Goal: Task Accomplishment & Management: Complete application form

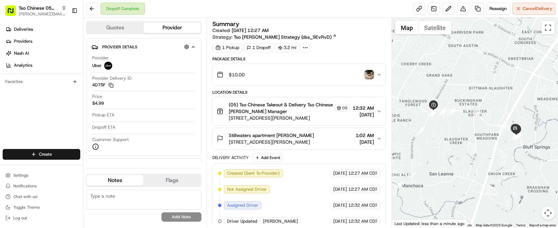
scroll to position [23, 0]
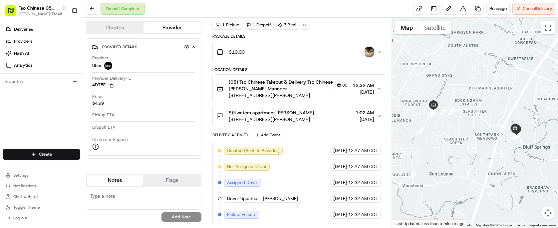
click at [48, 153] on html "Tso Chinese 05 Menchaca [EMAIL_ADDRESS][DOMAIN_NAME] Toggle Sidebar Deliveries …" at bounding box center [279, 114] width 558 height 228
click at [101, 167] on link "Delivery" at bounding box center [120, 166] width 74 height 12
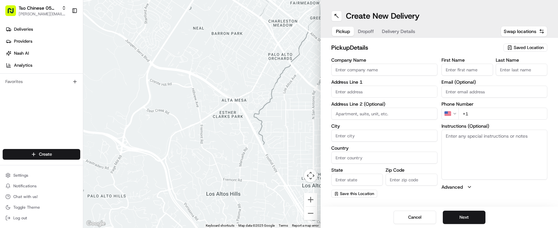
click at [522, 45] on span "Saved Location" at bounding box center [528, 48] width 30 height 6
click at [520, 76] on span "(05) Tso Chinese Takeout & Delivery (05)" at bounding box center [514, 73] width 82 height 6
type input "(05) Tso Chinese Takeout & Delivery"
type input "[STREET_ADDRESS][PERSON_NAME]"
type input "Ste 100"
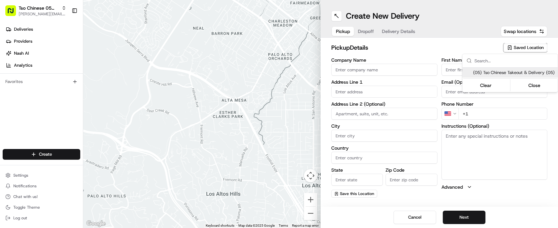
type input "Austin"
type input "US"
type input "[GEOGRAPHIC_DATA]"
type input "78748"
type input "Tso Chinese"
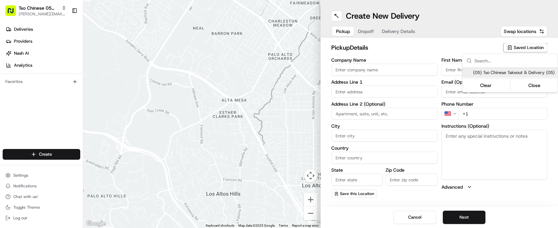
type input "[PERSON_NAME] Manager"
type input "[EMAIL_ADDRESS][DOMAIN_NAME]"
type input "[PHONE_NUMBER]"
type textarea "Submit a picture displaying address & food as Proof of Delivery. Envía una foto…"
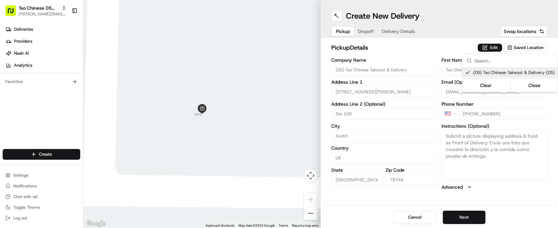
click at [367, 29] on html "Tso Chinese 05 Menchaca [EMAIL_ADDRESS][DOMAIN_NAME] Toggle Sidebar Deliveries …" at bounding box center [279, 114] width 558 height 228
click at [367, 29] on span "Dropoff" at bounding box center [366, 31] width 16 height 7
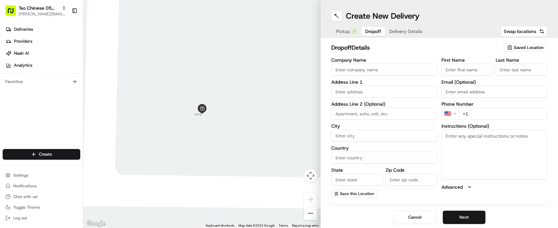
click at [406, 28] on span "Delivery Details" at bounding box center [405, 31] width 33 height 7
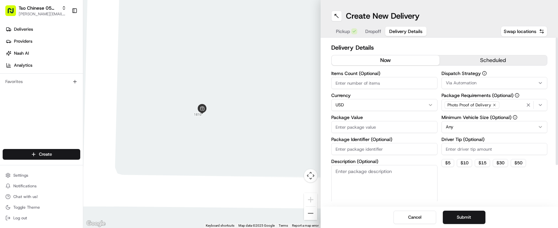
click at [374, 148] on input "Package Identifier (Optional)" at bounding box center [384, 149] width 106 height 12
paste input "6PK39BC"
type input "6PK39BC"
click at [455, 149] on input "Driver Tip (Optional)" at bounding box center [494, 149] width 106 height 12
type input "2.00"
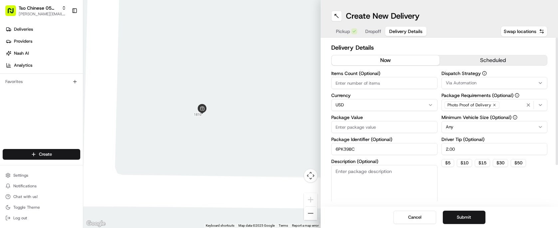
click at [468, 81] on span "Via Automation" at bounding box center [460, 83] width 31 height 6
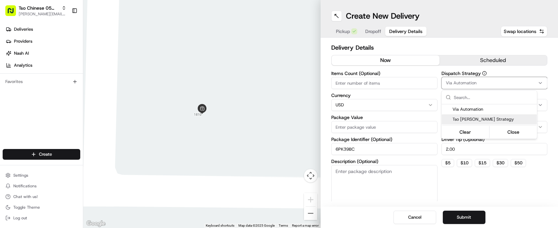
click at [478, 119] on span "Tso [PERSON_NAME] Strategy" at bounding box center [493, 119] width 82 height 6
click at [368, 80] on html "Tso Chinese 05 Menchaca [EMAIL_ADDRESS][DOMAIN_NAME] Toggle Sidebar Deliveries …" at bounding box center [279, 114] width 558 height 228
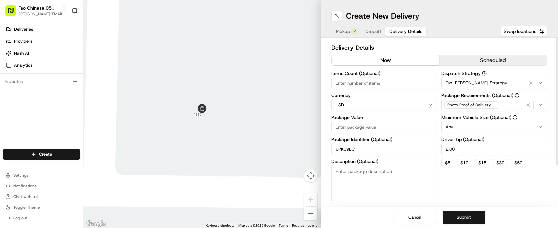
click at [368, 80] on input "Items Count (Optional)" at bounding box center [384, 83] width 106 height 12
type input "5"
click at [369, 125] on input "Package Value" at bounding box center [384, 127] width 106 height 12
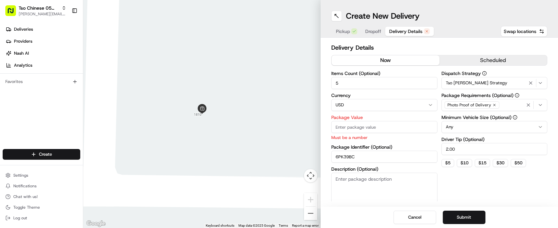
paste input "60.46"
type input "60.46"
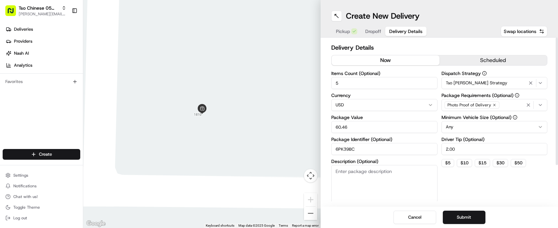
click at [460, 194] on div "Dispatch Strategy Tso [PERSON_NAME] Strategy Package Requirements (Optional) Ph…" at bounding box center [494, 136] width 106 height 131
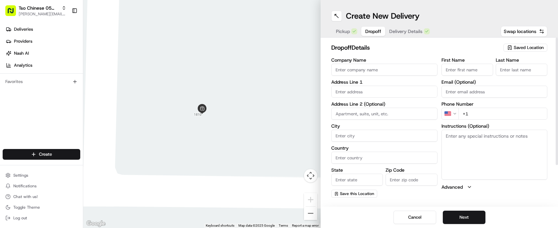
click at [375, 31] on span "Dropoff" at bounding box center [373, 31] width 16 height 7
click at [409, 88] on input "text" at bounding box center [384, 91] width 106 height 12
paste input "[STREET_ADDRESS]"
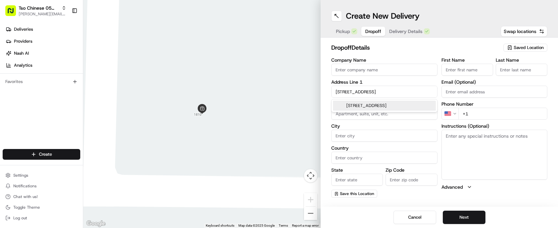
click at [404, 104] on div "[STREET_ADDRESS]" at bounding box center [384, 105] width 103 height 10
type input "[STREET_ADDRESS]"
type input "Austin"
type input "[GEOGRAPHIC_DATA]"
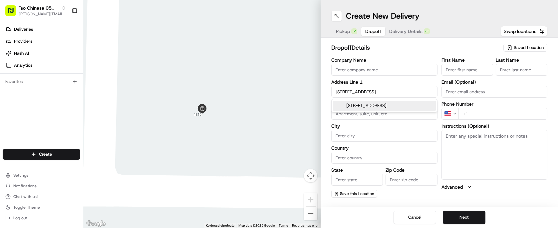
type input "78748"
type input "1613 Melibee Trail"
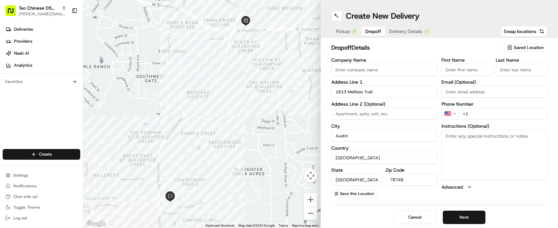
click at [484, 62] on div "First Name" at bounding box center [467, 67] width 52 height 18
click at [480, 71] on input "First Name" at bounding box center [467, 70] width 52 height 12
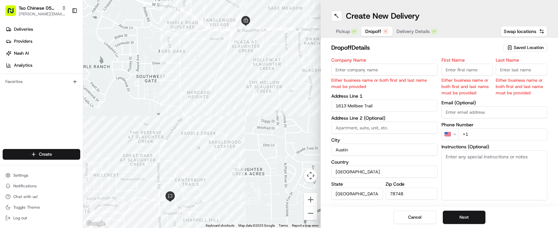
paste input "[PERSON_NAME]"
type input "[PERSON_NAME]"
click at [517, 74] on input "Last Name" at bounding box center [521, 70] width 52 height 12
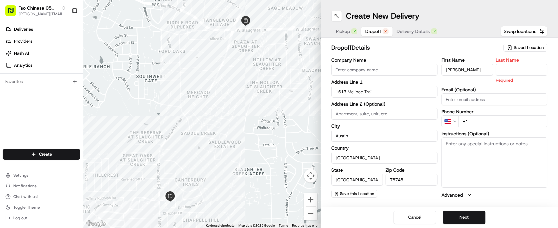
type input "."
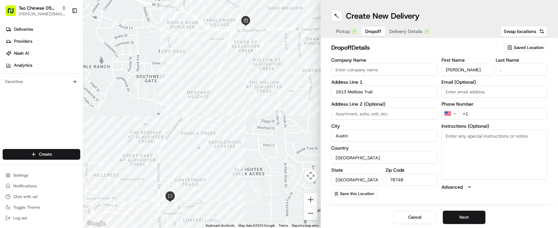
click at [485, 38] on div "dropoff Details Saved Location Company Name Address Line 1 1613 Melibee Trail A…" at bounding box center [438, 120] width 237 height 165
click at [482, 111] on input "+1" at bounding box center [502, 113] width 89 height 12
paste input "[PHONE_NUMBER]"
type input "[PHONE_NUMBER]"
click at [480, 140] on textarea "Instructions (Optional)" at bounding box center [494, 154] width 106 height 50
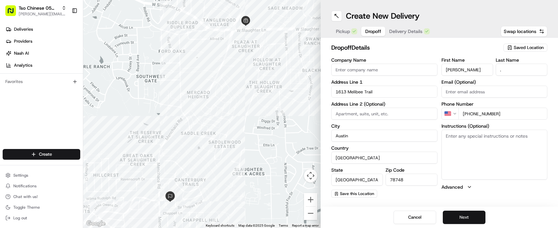
click at [458, 211] on button "Next" at bounding box center [463, 216] width 43 height 13
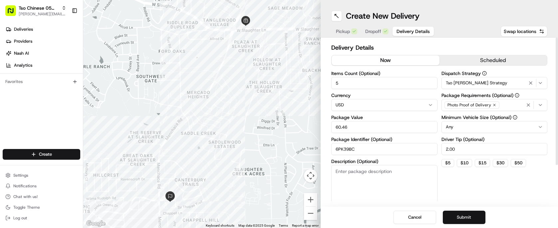
click at [467, 218] on button "Submit" at bounding box center [463, 216] width 43 height 13
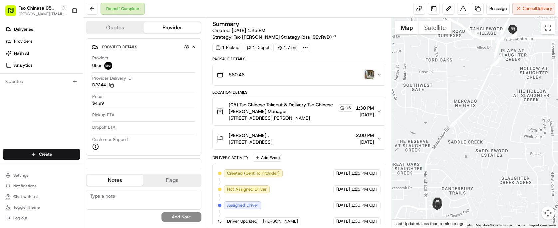
click at [47, 151] on html "Tso Chinese 05 Menchaca [EMAIL_ADDRESS][DOMAIN_NAME] Toggle Sidebar Deliveries …" at bounding box center [279, 114] width 558 height 228
click at [110, 161] on link "Delivery" at bounding box center [120, 166] width 74 height 12
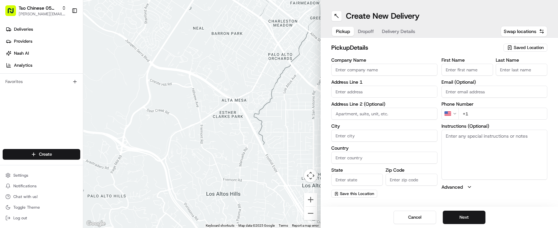
click at [511, 48] on icon "button" at bounding box center [509, 47] width 5 height 5
click at [502, 69] on div "(05) Tso Chinese Takeout & Delivery (05)" at bounding box center [509, 73] width 95 height 10
type input "(05) Tso Chinese Takeout & Delivery"
type input "[STREET_ADDRESS][PERSON_NAME]"
type input "Ste 100"
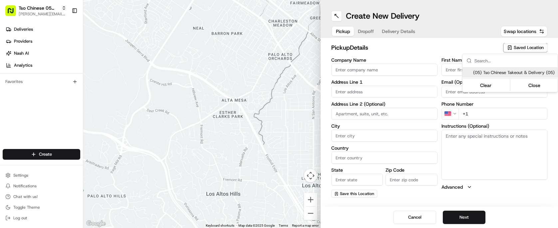
type input "Austin"
type input "US"
type input "[GEOGRAPHIC_DATA]"
type input "78748"
type input "Tso Chinese"
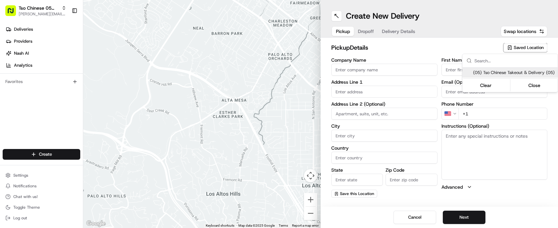
type input "[PERSON_NAME] Manager"
type input "[EMAIL_ADDRESS][DOMAIN_NAME]"
type input "[PHONE_NUMBER]"
type textarea "Submit a picture displaying address & food as Proof of Delivery. Envía una foto…"
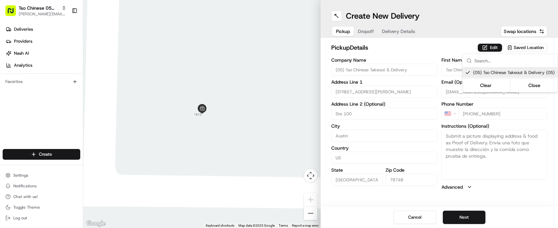
click at [430, 47] on html "Tso Chinese 05 Menchaca [EMAIL_ADDRESS][DOMAIN_NAME] Toggle Sidebar Deliveries …" at bounding box center [279, 114] width 558 height 228
click at [366, 31] on span "Dropoff" at bounding box center [366, 31] width 16 height 7
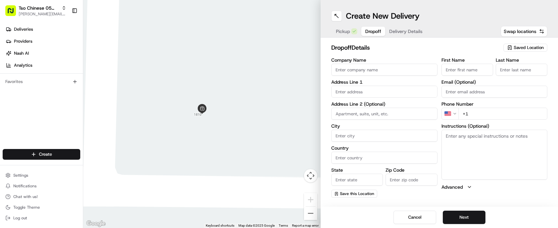
click at [404, 30] on span "Delivery Details" at bounding box center [405, 31] width 33 height 7
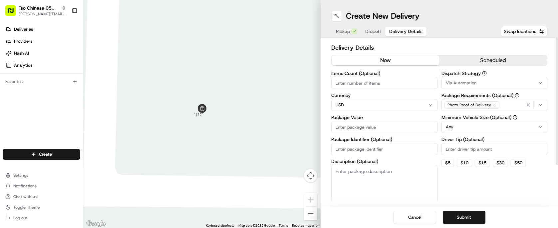
click at [387, 151] on input "Package Identifier (Optional)" at bounding box center [384, 149] width 106 height 12
paste input "5WYC6HZ"
type input "5WYC6HZ"
click at [511, 148] on input "Driver Tip (Optional)" at bounding box center [494, 149] width 106 height 12
type input "2.00"
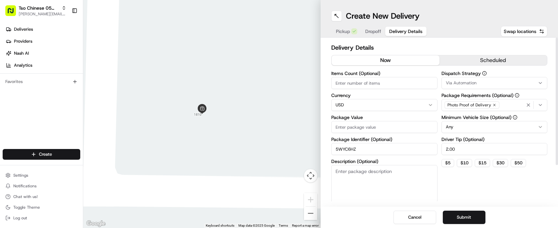
click at [467, 76] on label "Dispatch Strategy" at bounding box center [494, 73] width 106 height 5
click at [467, 81] on span "Via Automation" at bounding box center [460, 83] width 31 height 6
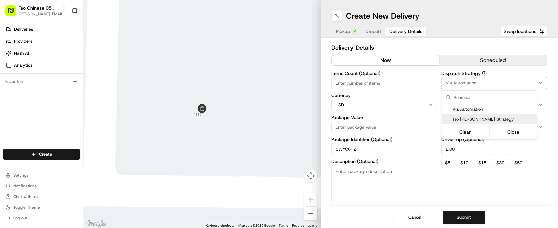
click at [473, 119] on span "Tso [PERSON_NAME] Strategy" at bounding box center [493, 119] width 82 height 6
click at [368, 83] on html "Tso Chinese 05 Menchaca [EMAIL_ADDRESS][DOMAIN_NAME] Toggle Sidebar Deliveries …" at bounding box center [279, 114] width 558 height 228
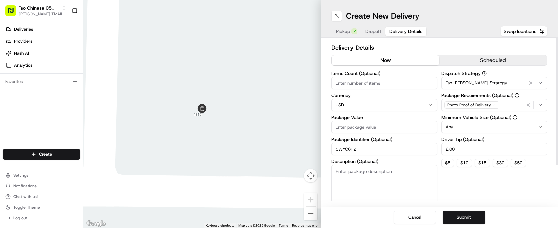
click at [368, 83] on input "Items Count (Optional)" at bounding box center [384, 83] width 106 height 12
type input "3"
click at [378, 124] on input "Package Value" at bounding box center [384, 127] width 106 height 12
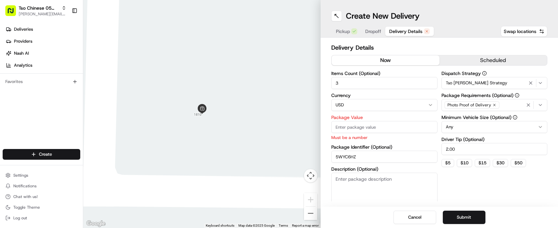
paste input "43.19"
type input "43.19"
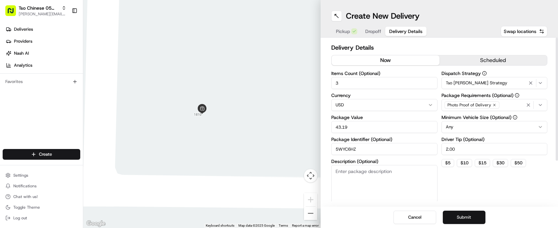
click at [468, 219] on button "Submit" at bounding box center [463, 216] width 43 height 13
click at [377, 32] on span "Dropoff" at bounding box center [373, 31] width 16 height 7
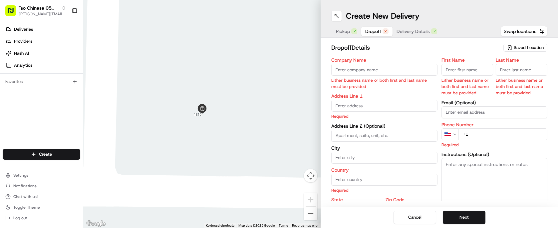
click at [371, 108] on input "text" at bounding box center [384, 105] width 106 height 12
paste input "[STREET_ADDRESS][PERSON_NAME]"
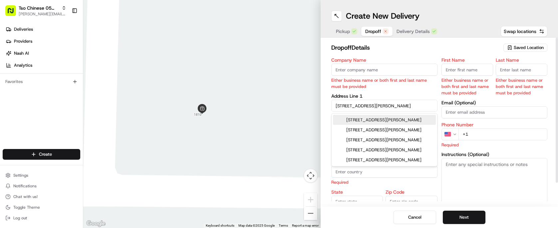
click at [377, 115] on div "[STREET_ADDRESS][PERSON_NAME]" at bounding box center [384, 120] width 103 height 10
type input "[STREET_ADDRESS][PERSON_NAME]"
type input "Austin"
type input "[GEOGRAPHIC_DATA]"
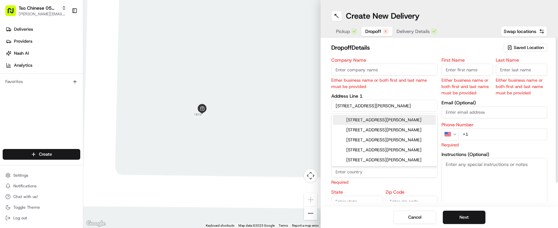
type input "78749"
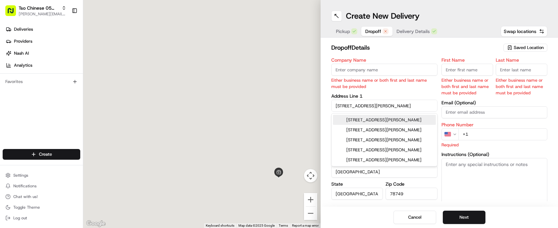
type input "[STREET_ADDRESS][PERSON_NAME]"
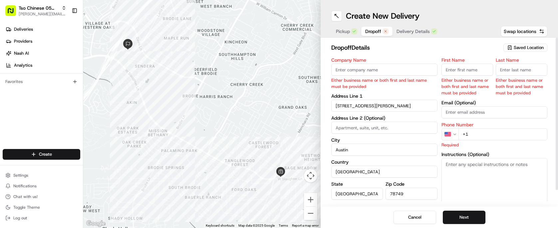
click at [452, 67] on input "First Name" at bounding box center [467, 70] width 52 height 12
paste input "[PERSON_NAME]"
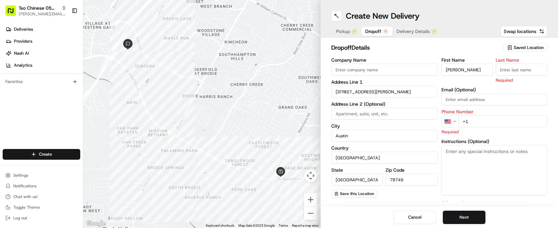
type input "[PERSON_NAME]"
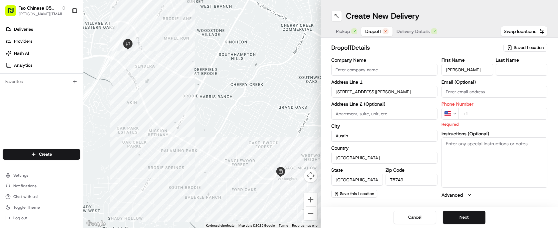
type input "."
click at [457, 50] on h2 "dropoff Details" at bounding box center [415, 47] width 168 height 9
click at [496, 117] on input "+1" at bounding box center [502, 113] width 89 height 12
paste input "[PHONE_NUMBER]"
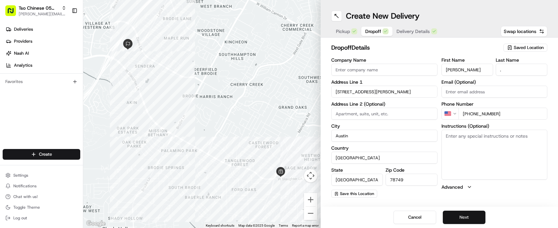
type input "[PHONE_NUMBER]"
click at [472, 217] on button "Next" at bounding box center [463, 216] width 43 height 13
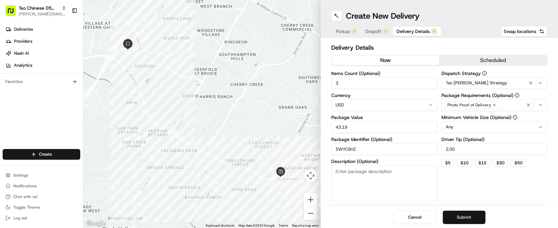
click at [472, 217] on button "Submit" at bounding box center [463, 216] width 43 height 13
